Goal: Find specific page/section: Find specific page/section

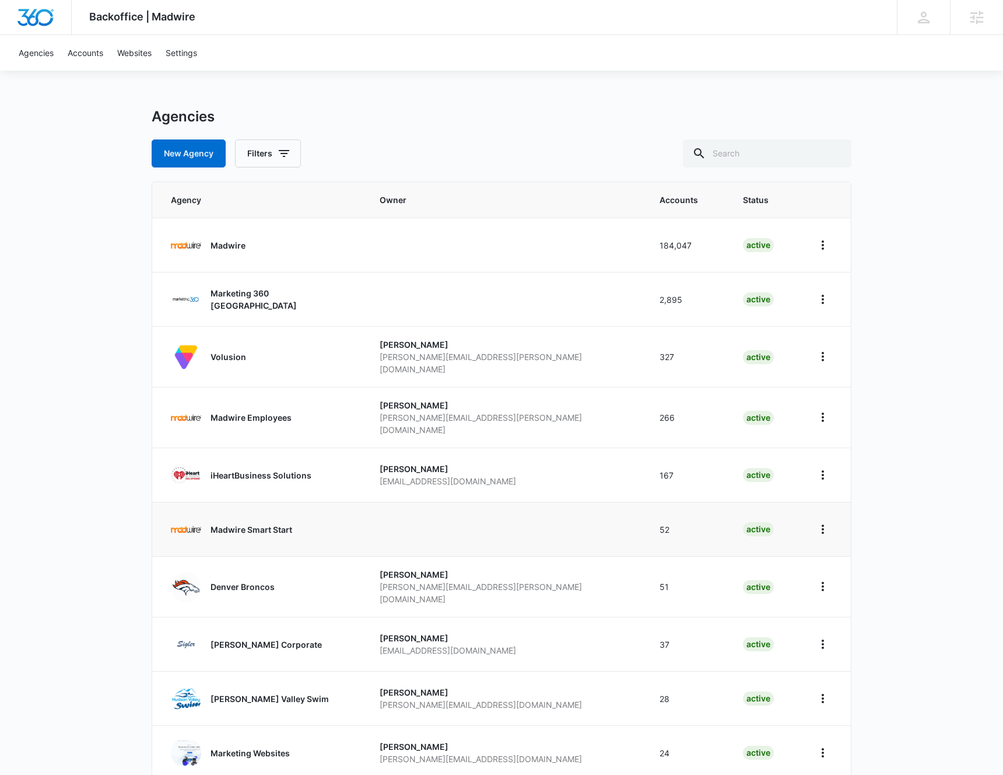
scroll to position [50, 0]
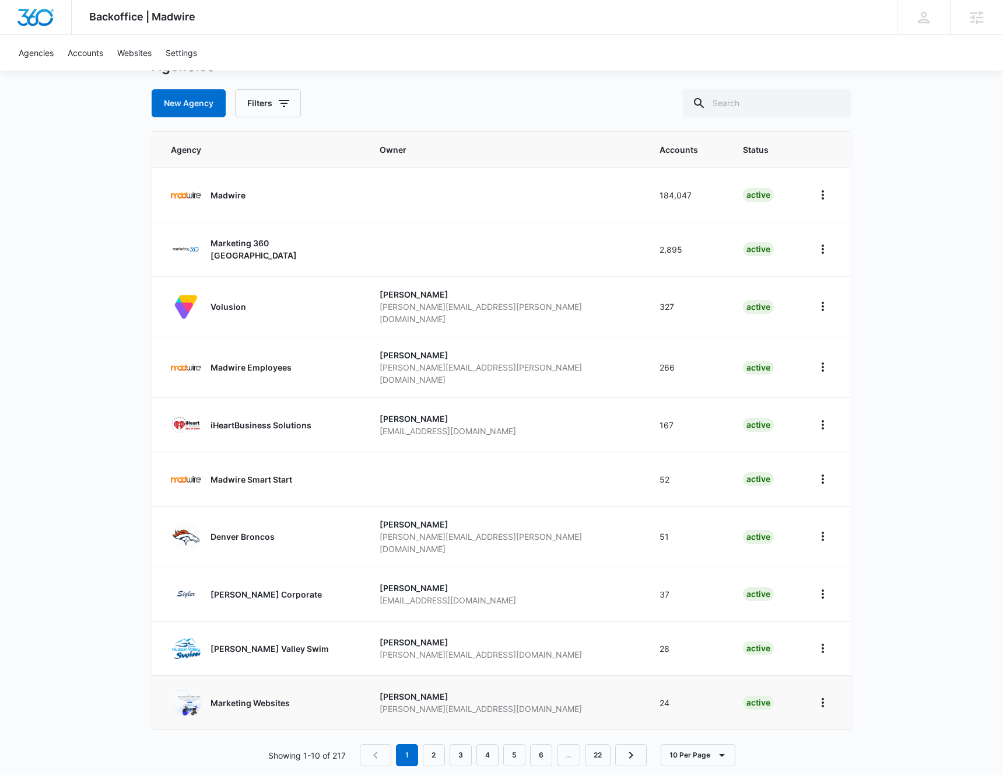
click at [261, 697] on p "Marketing Websites" at bounding box center [250, 703] width 79 height 12
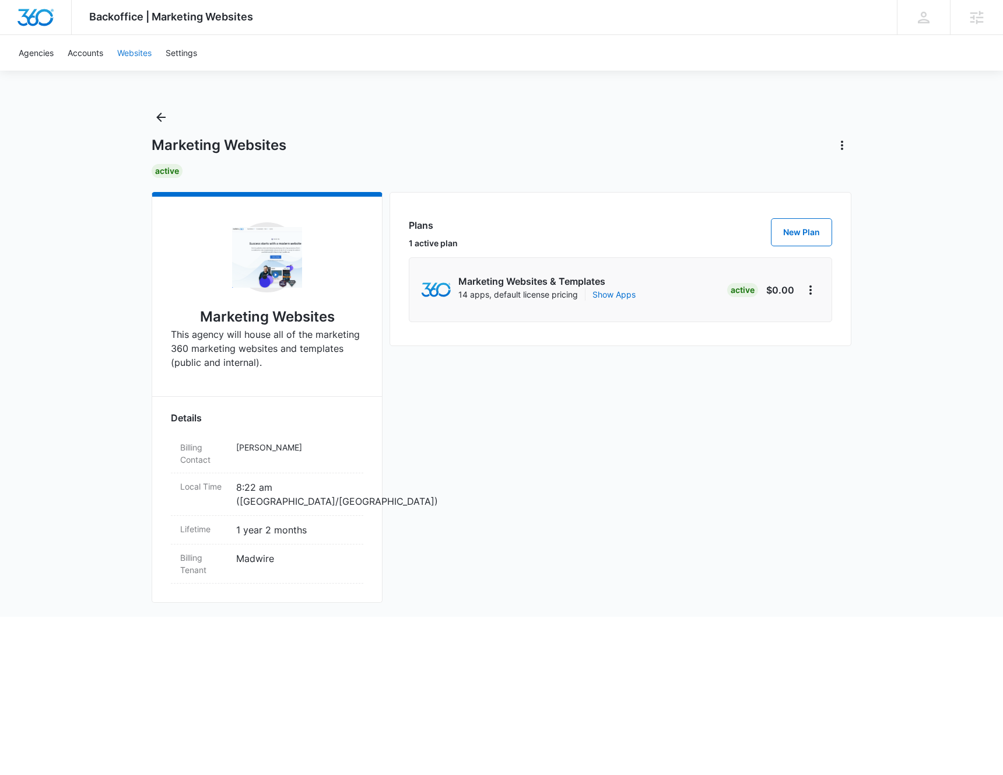
click at [144, 51] on link "Websites" at bounding box center [134, 53] width 48 height 36
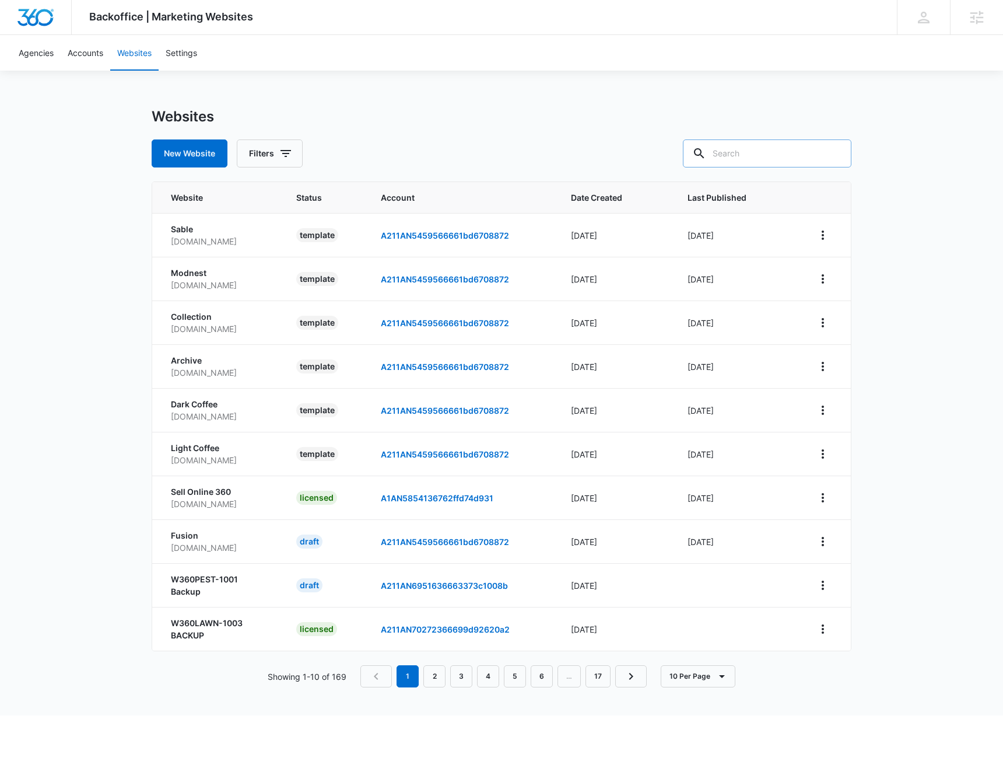
click at [755, 155] on input "text" at bounding box center [767, 153] width 169 height 28
paste input "eb7f0ce943c4498cb388900b6e392823"
type input "eb7f0ce943c4498cb388900b6e392823"
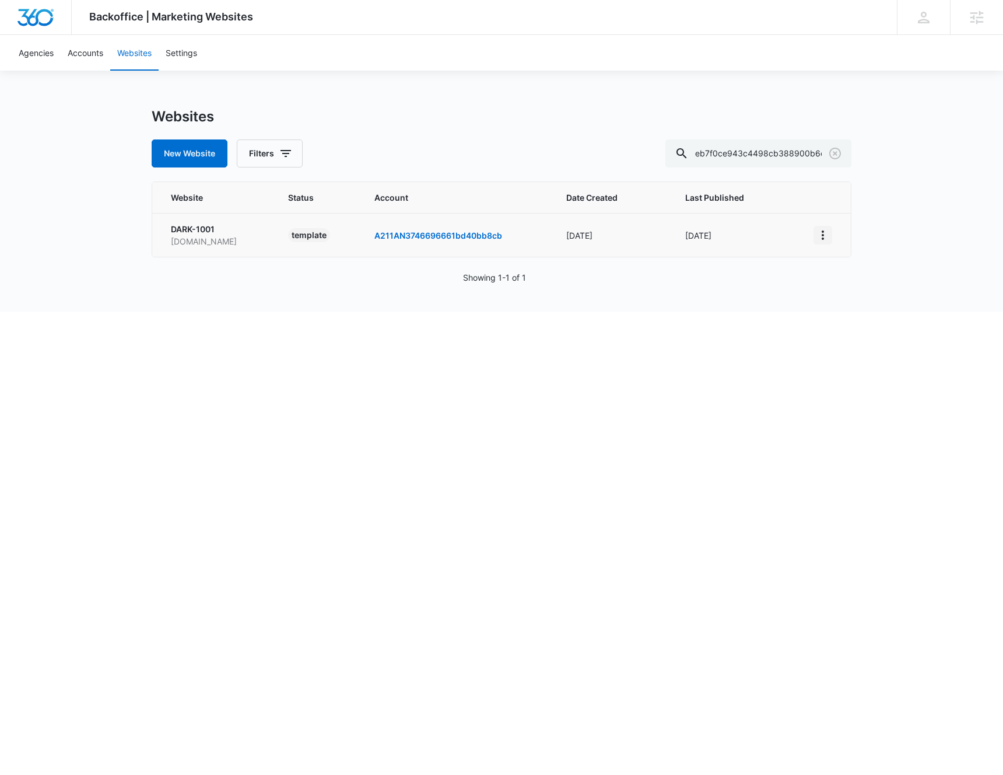
click at [822, 236] on icon "View More" at bounding box center [823, 235] width 14 height 14
click at [866, 284] on link "Edit Template" at bounding box center [854, 285] width 53 height 10
